Goal: Task Accomplishment & Management: Manage account settings

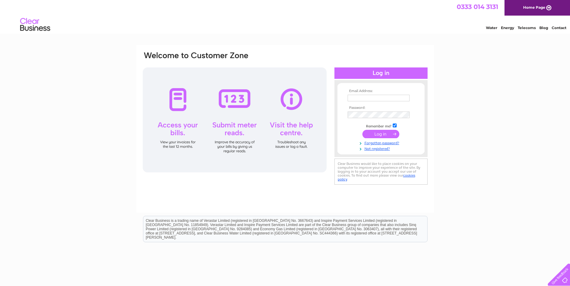
type input "paulgardias@tiscali.co.uk"
click at [383, 133] on input "submit" at bounding box center [380, 134] width 37 height 8
click at [379, 134] on input "submit" at bounding box center [380, 134] width 37 height 8
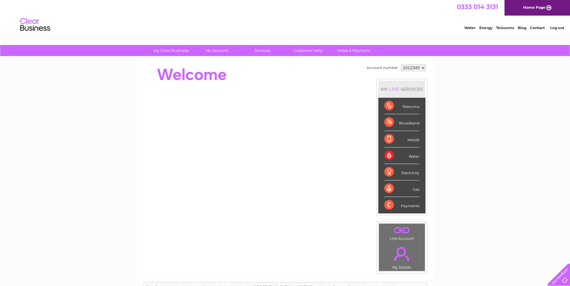
click at [555, 28] on link "Log out" at bounding box center [557, 28] width 14 height 5
